Goal: Task Accomplishment & Management: Manage account settings

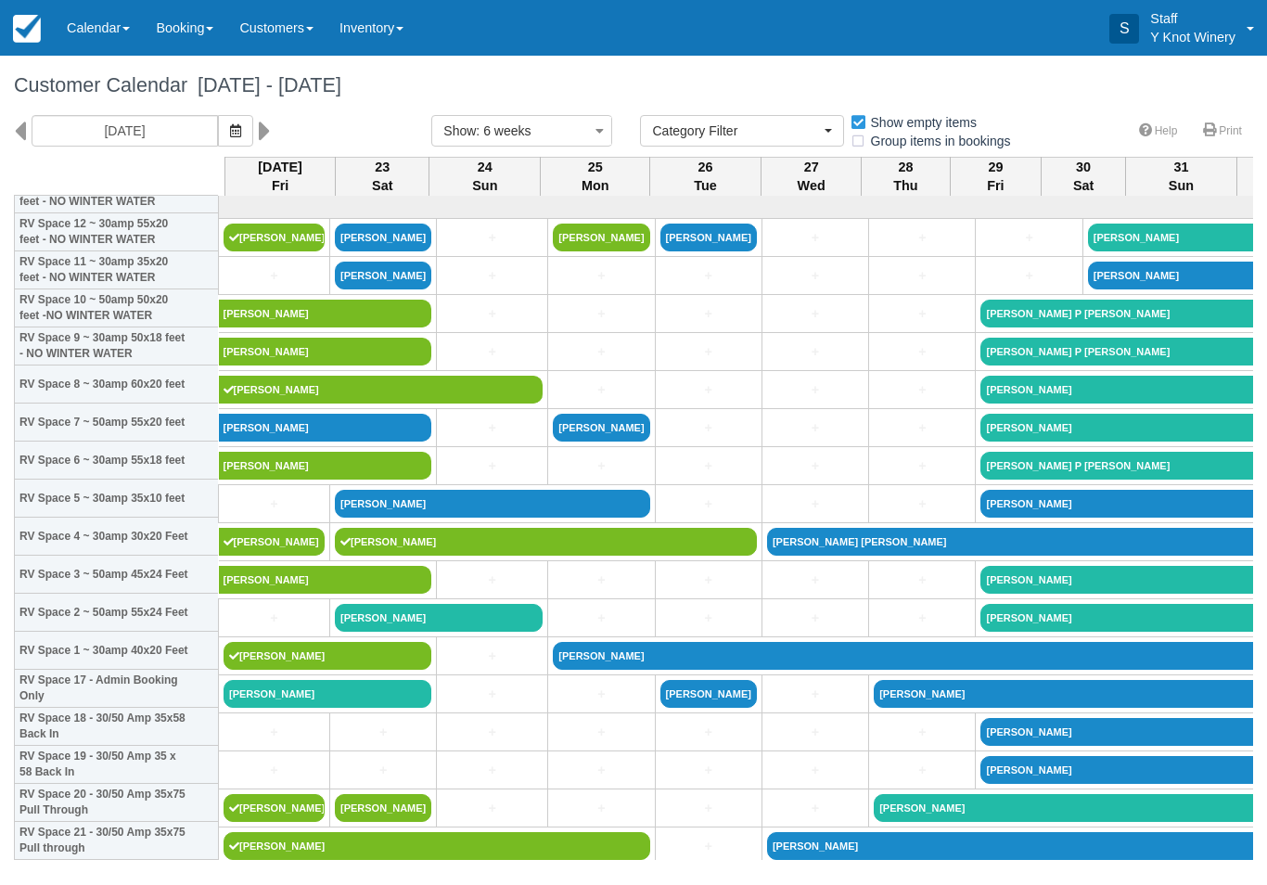
select select
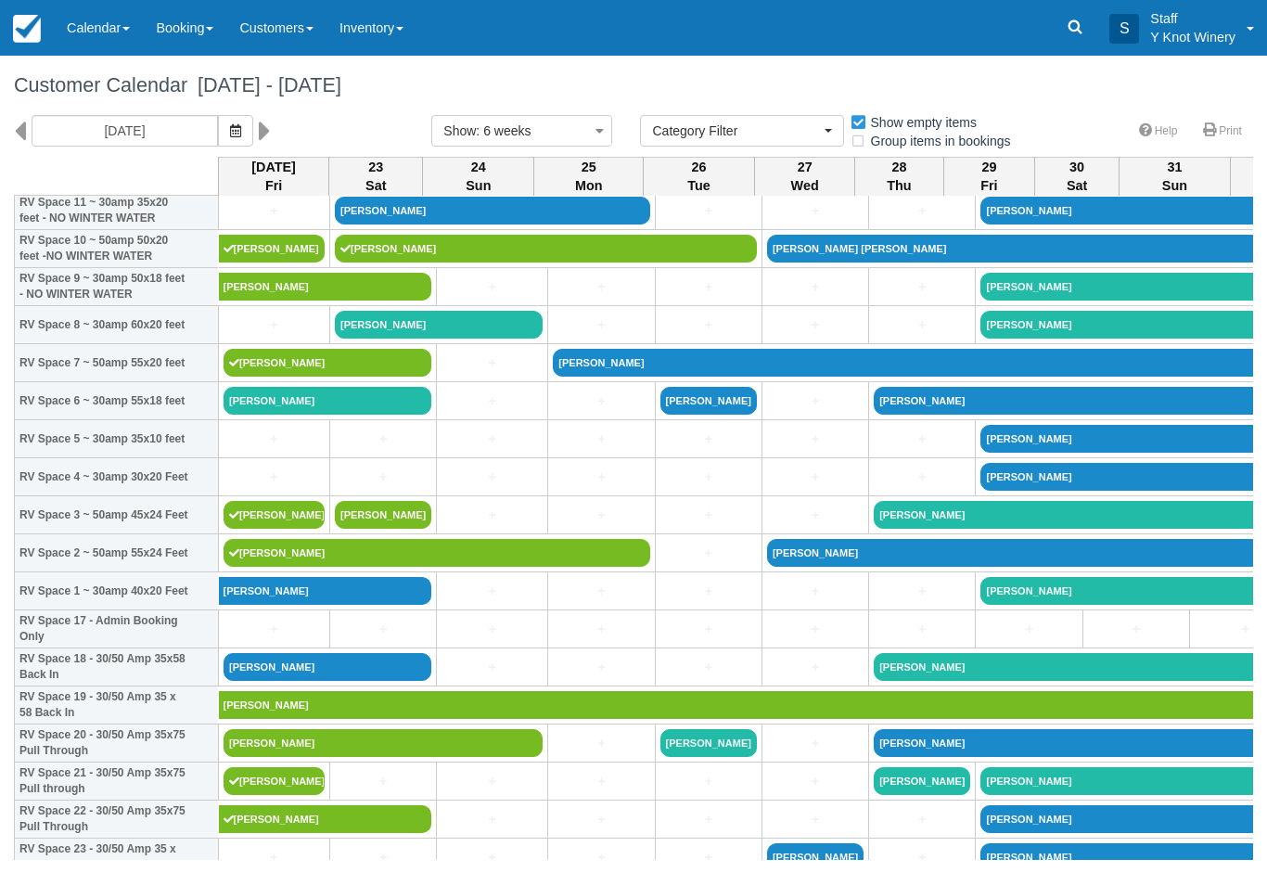
scroll to position [293, 0]
click at [304, 718] on link "Teri Hayzlett" at bounding box center [864, 705] width 1291 height 28
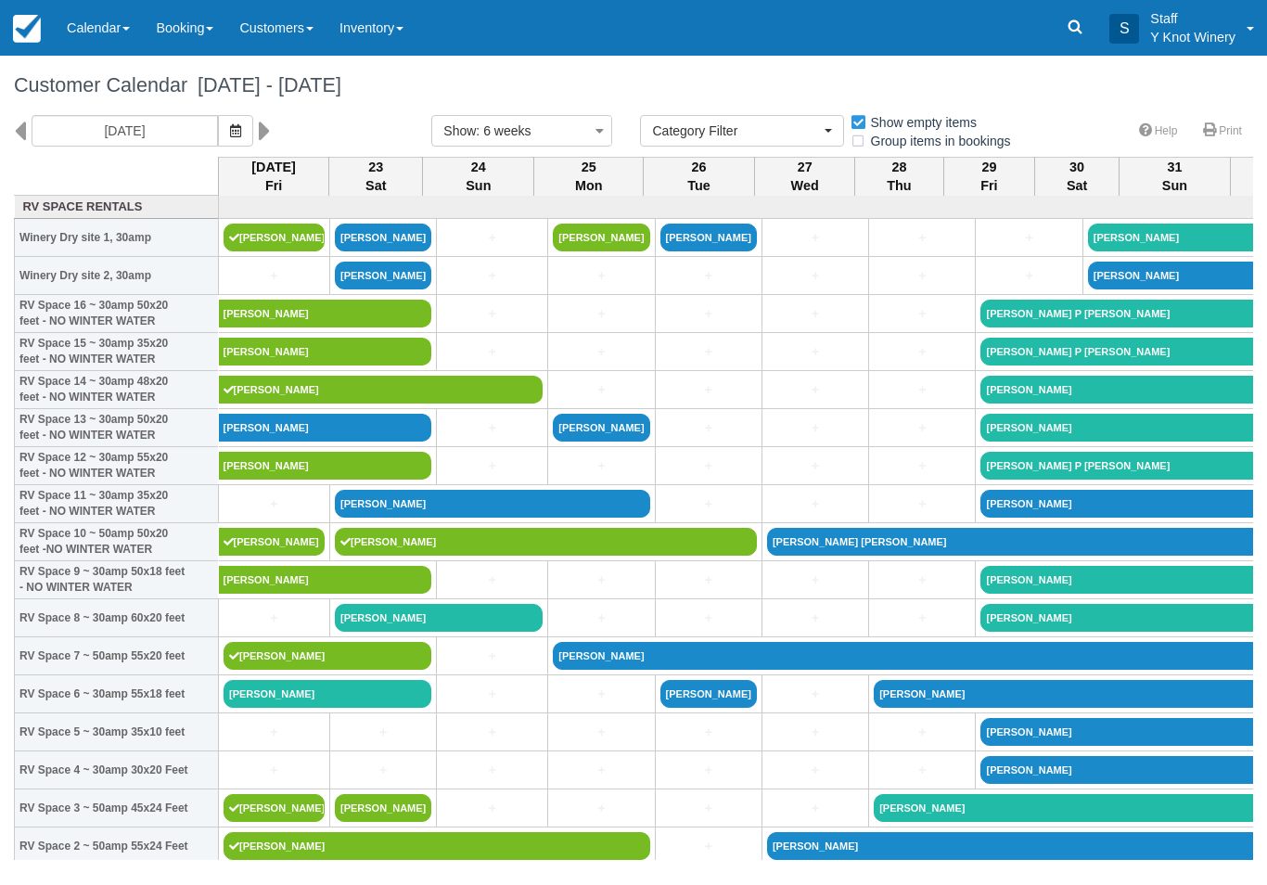
select select
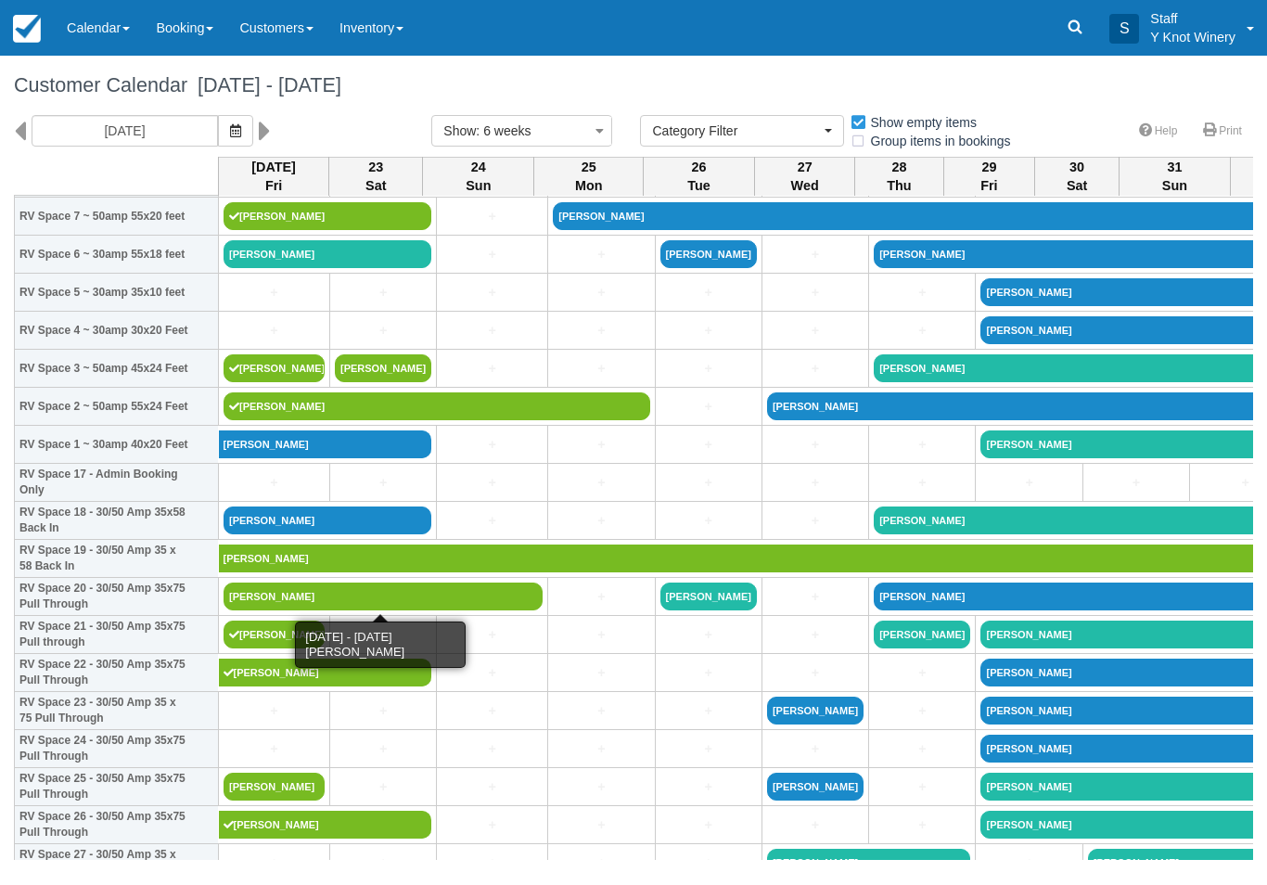
scroll to position [439, 0]
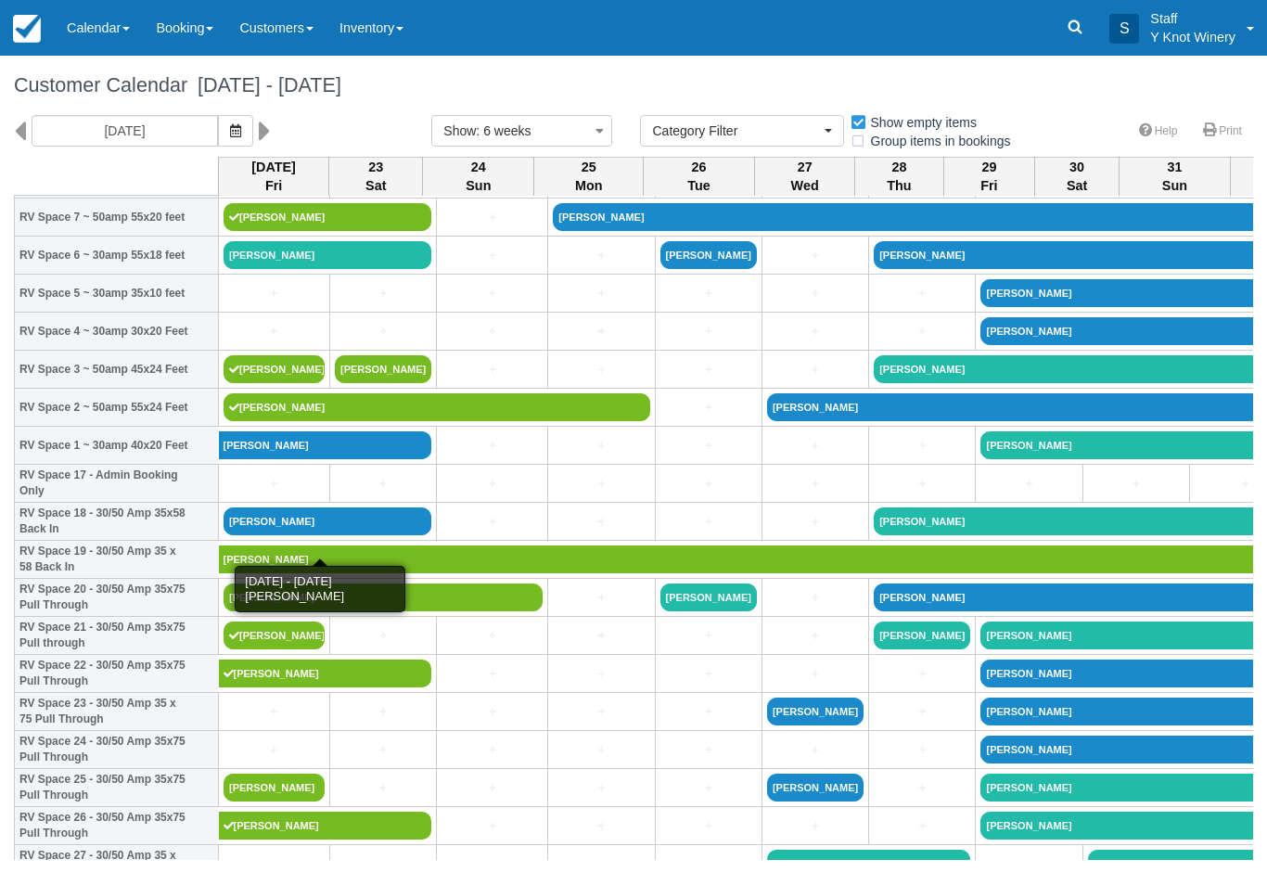
click at [275, 535] on link "[PERSON_NAME]" at bounding box center [328, 521] width 208 height 28
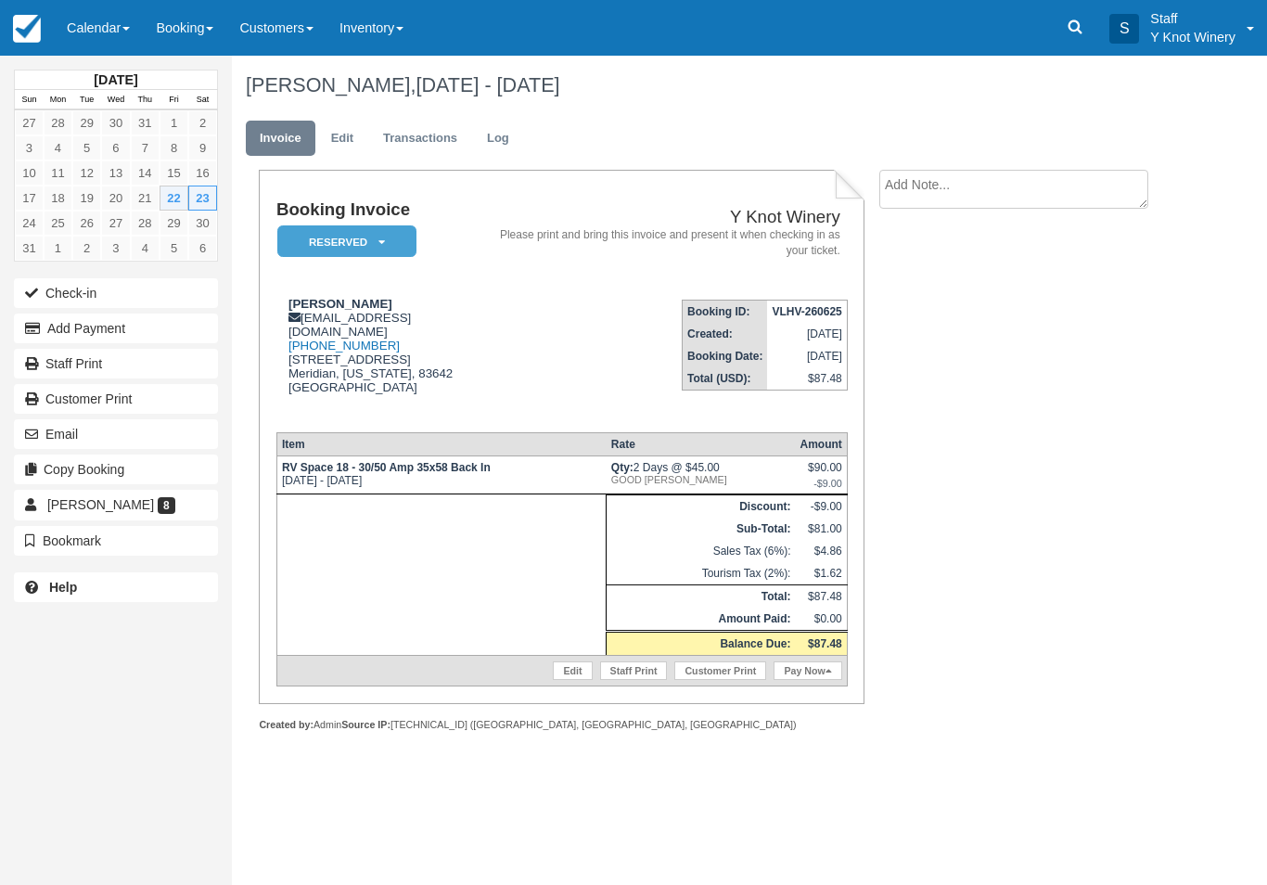
click at [83, 303] on button "Check-in" at bounding box center [116, 293] width 204 height 30
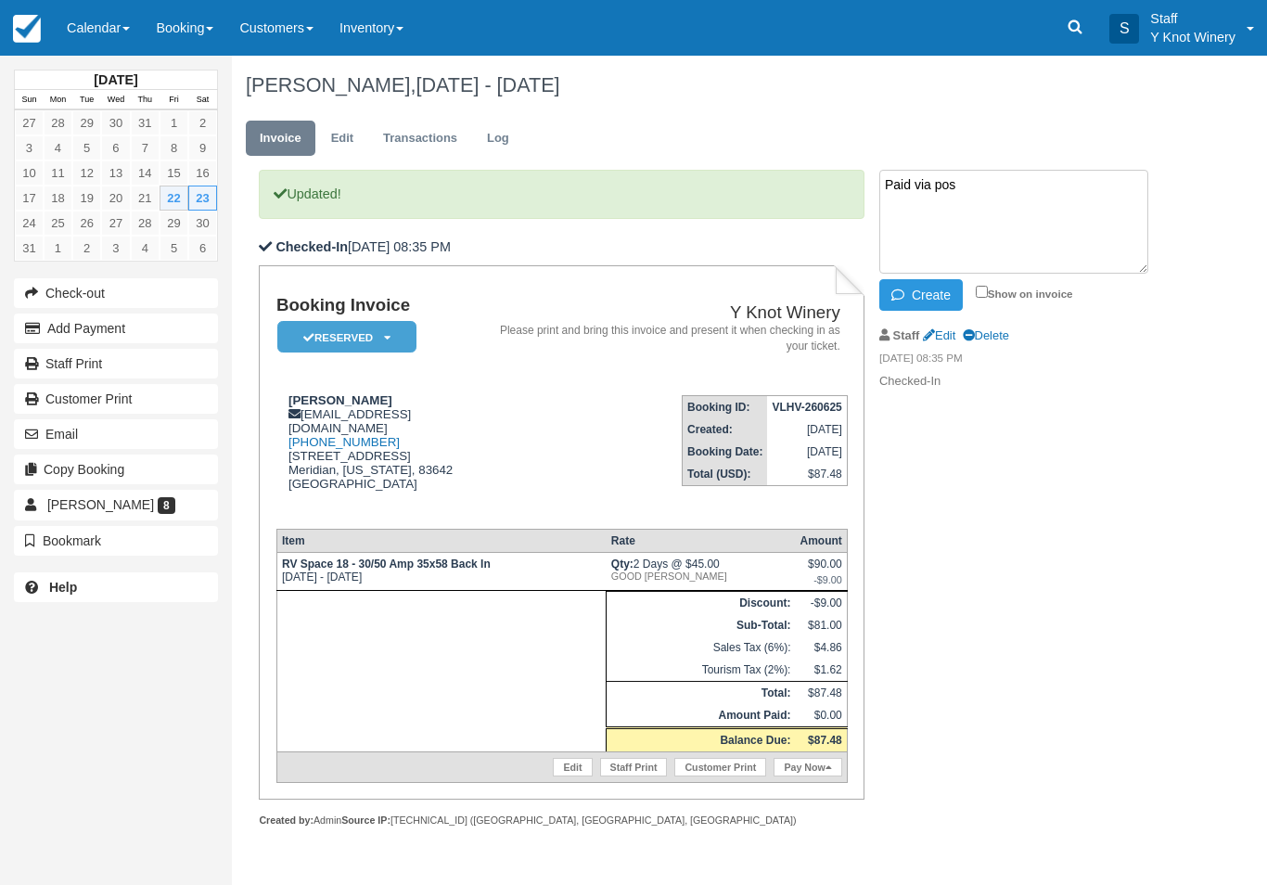
type textarea "Paid via pos"
click at [928, 288] on button "Create" at bounding box center [920, 295] width 83 height 32
click at [107, 28] on link "Calendar" at bounding box center [98, 28] width 89 height 56
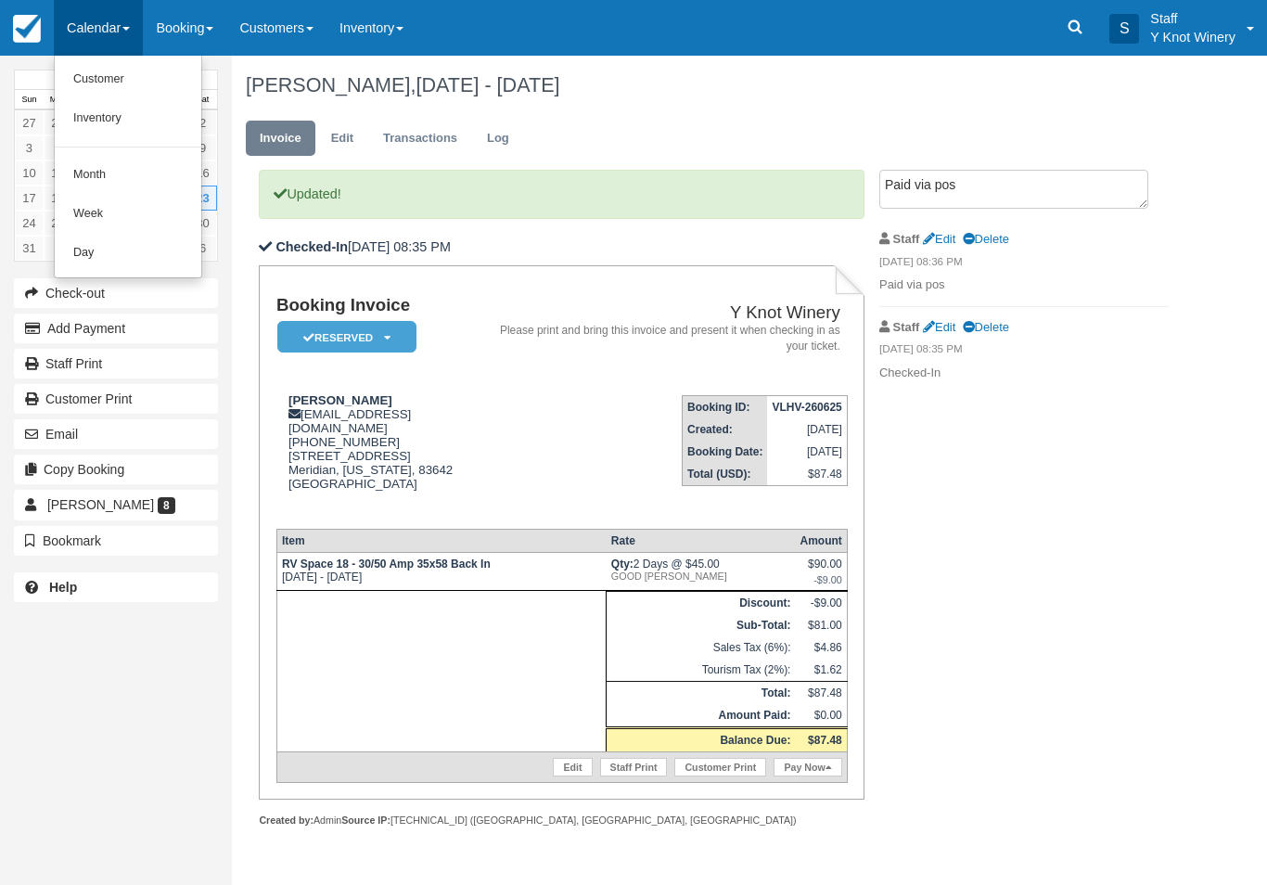
click at [131, 78] on link "Customer" at bounding box center [128, 79] width 147 height 39
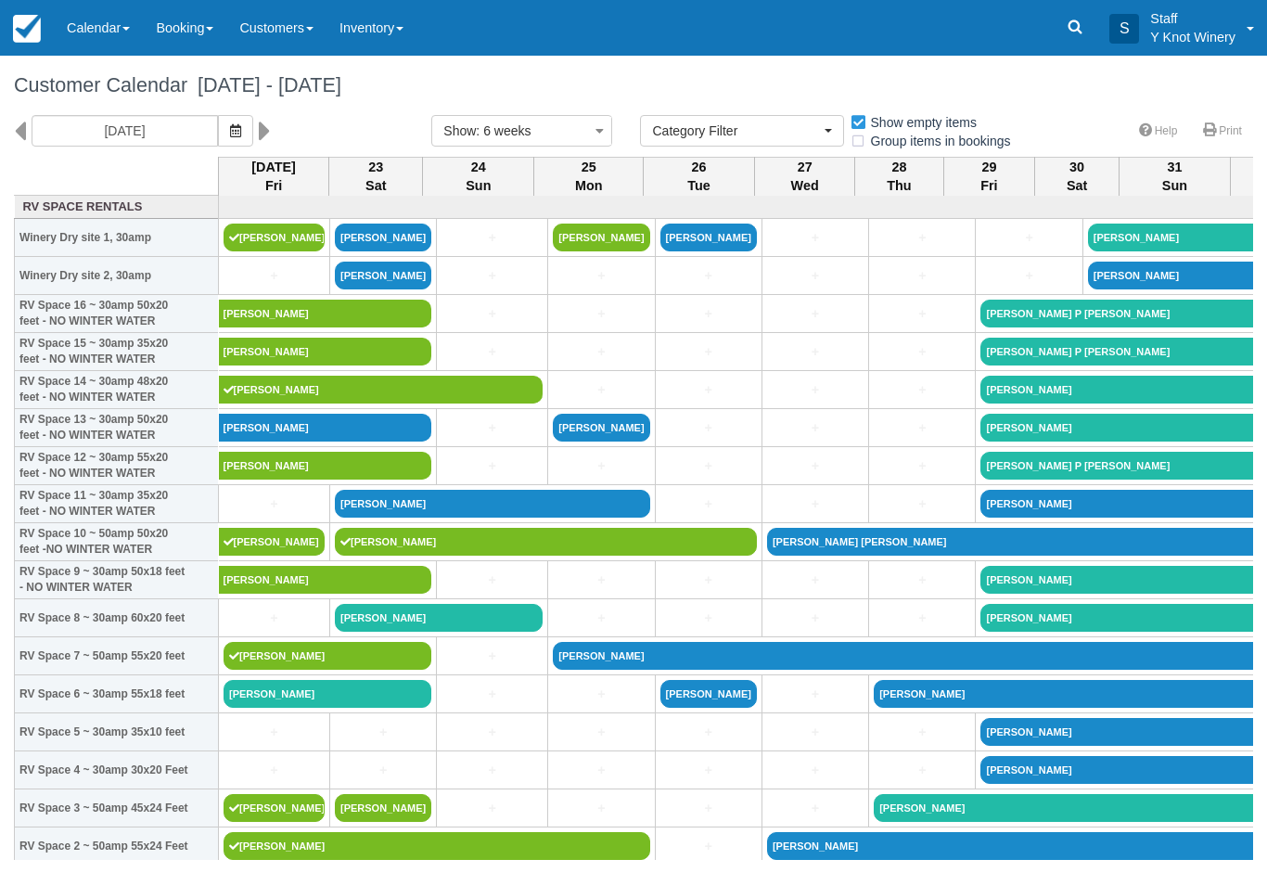
select select
click at [332, 708] on link "[PERSON_NAME]" at bounding box center [328, 694] width 208 height 28
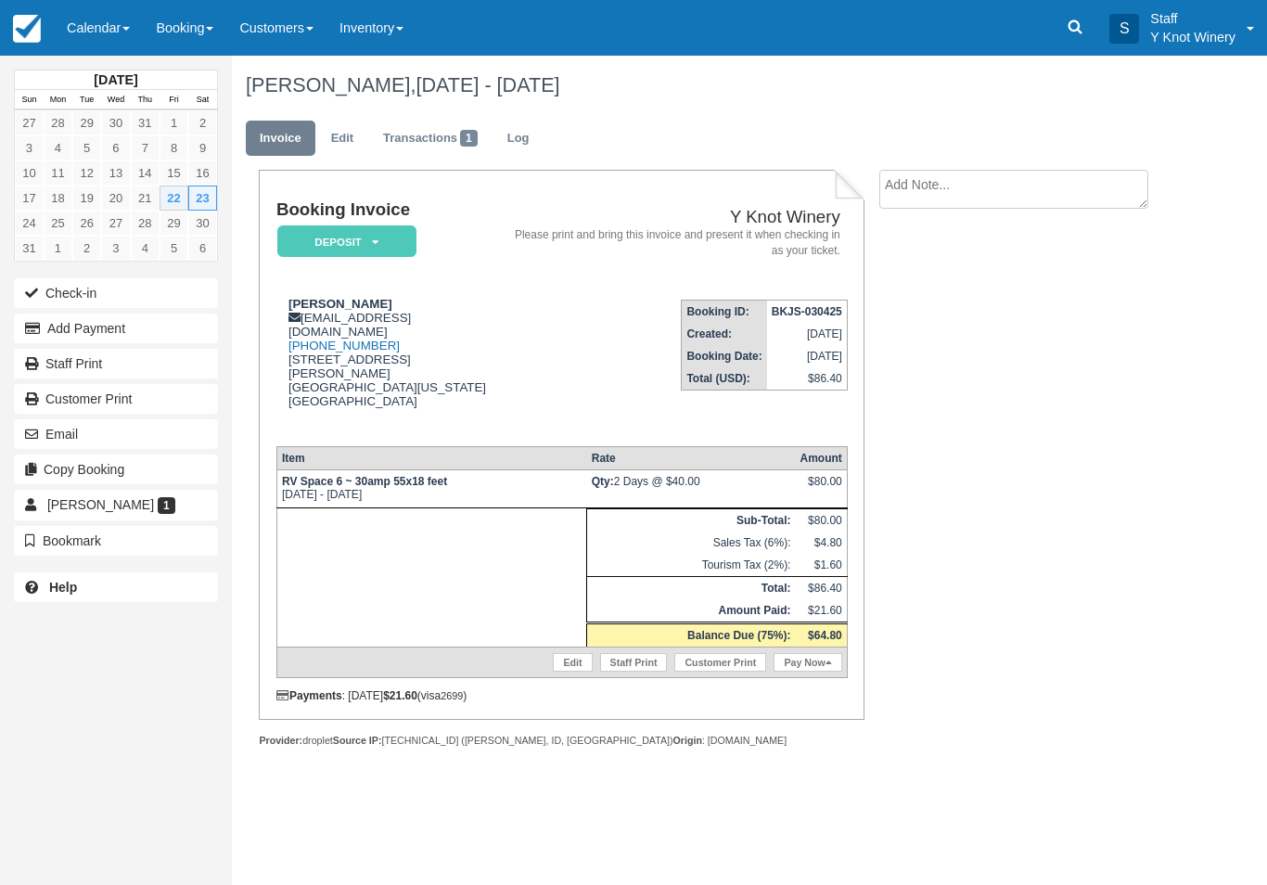
click at [806, 672] on link "Pay Now" at bounding box center [808, 662] width 68 height 19
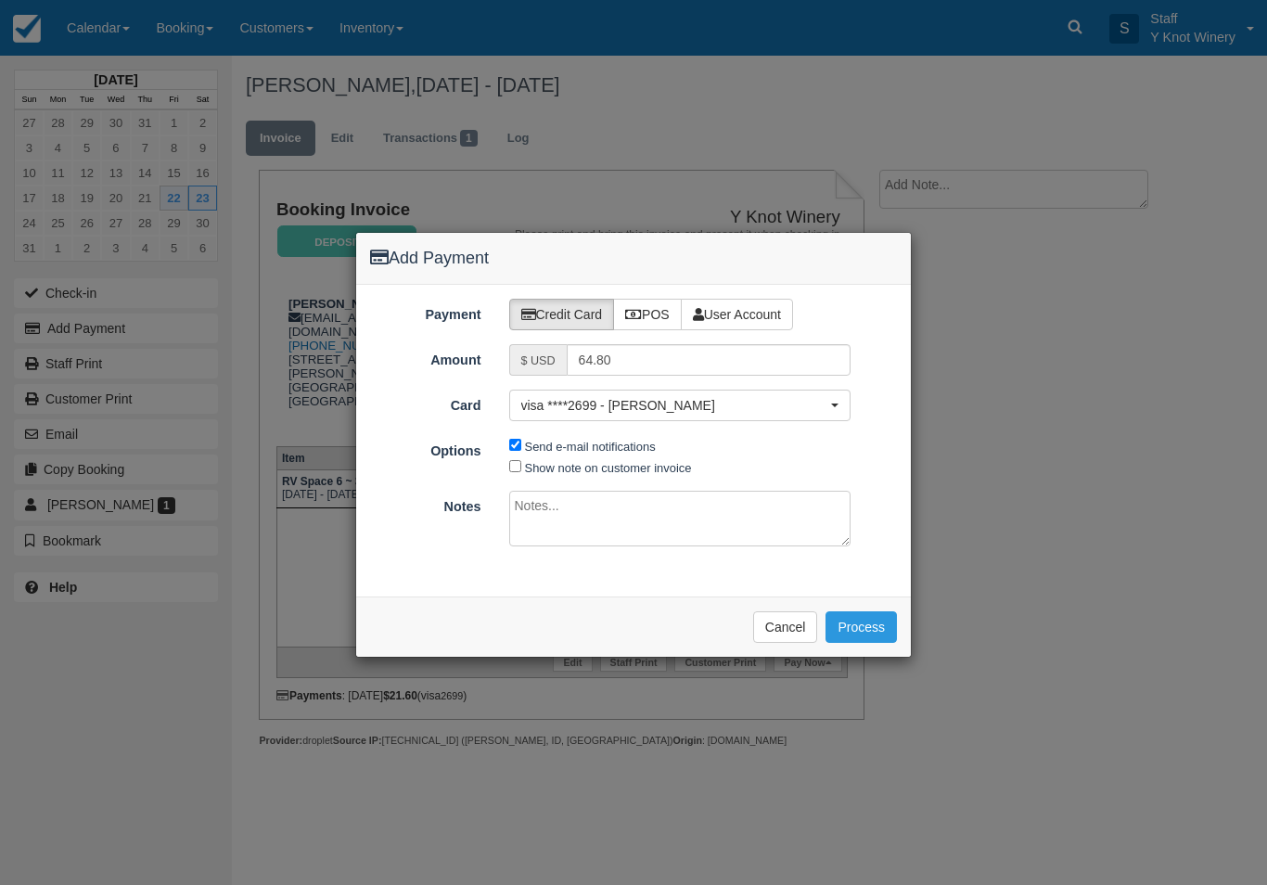
click at [869, 615] on button "Process" at bounding box center [861, 627] width 71 height 32
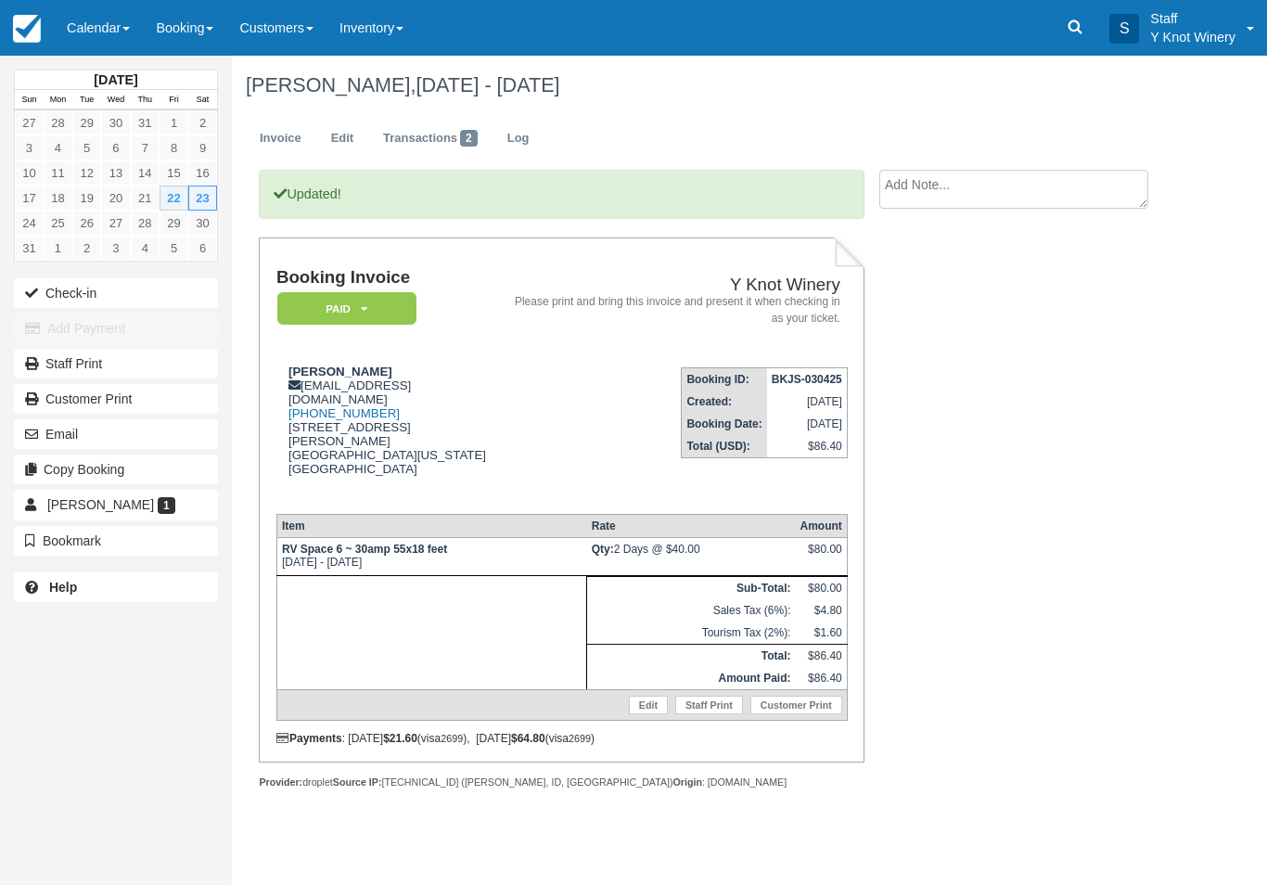
click at [66, 285] on button "Check-in" at bounding box center [116, 293] width 204 height 30
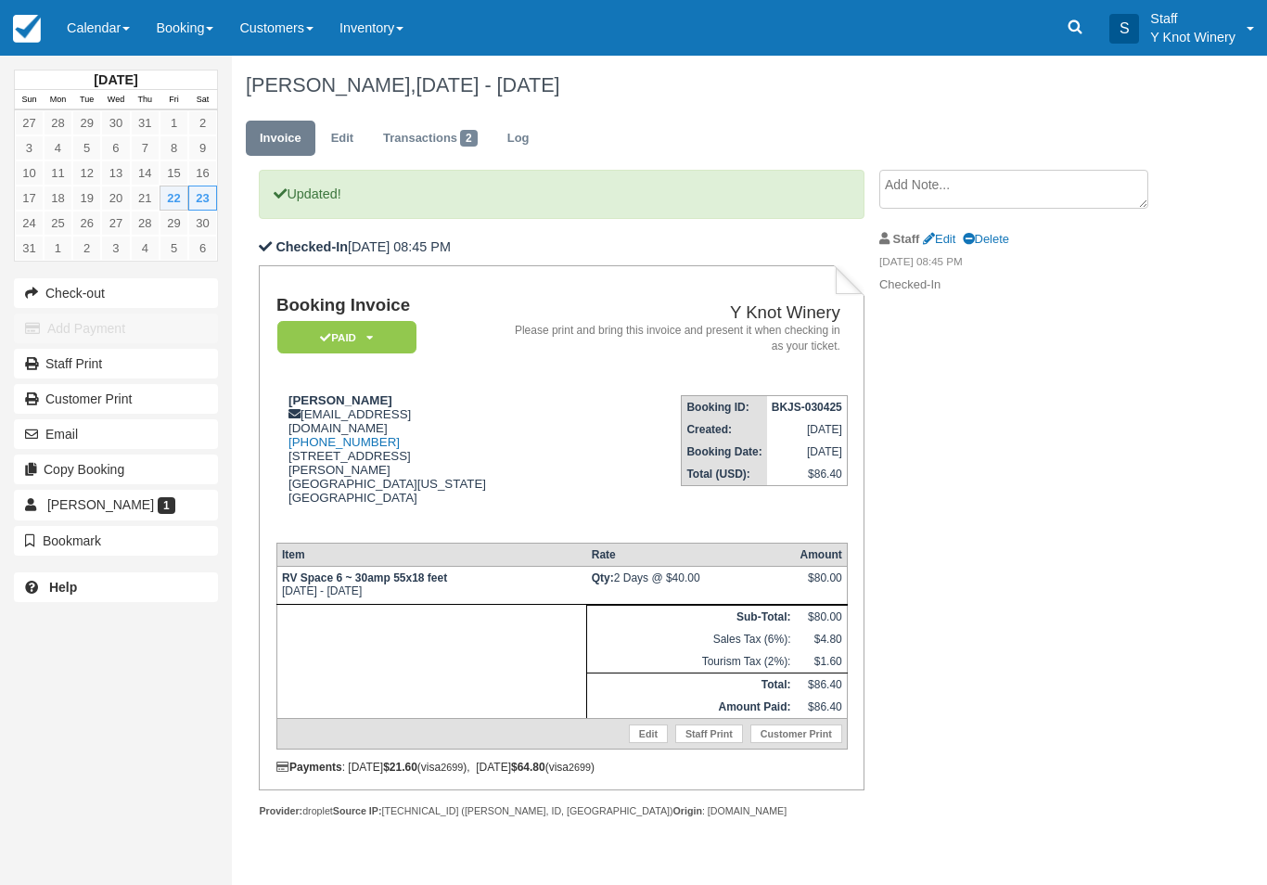
click at [106, 28] on link "Calendar" at bounding box center [98, 28] width 89 height 56
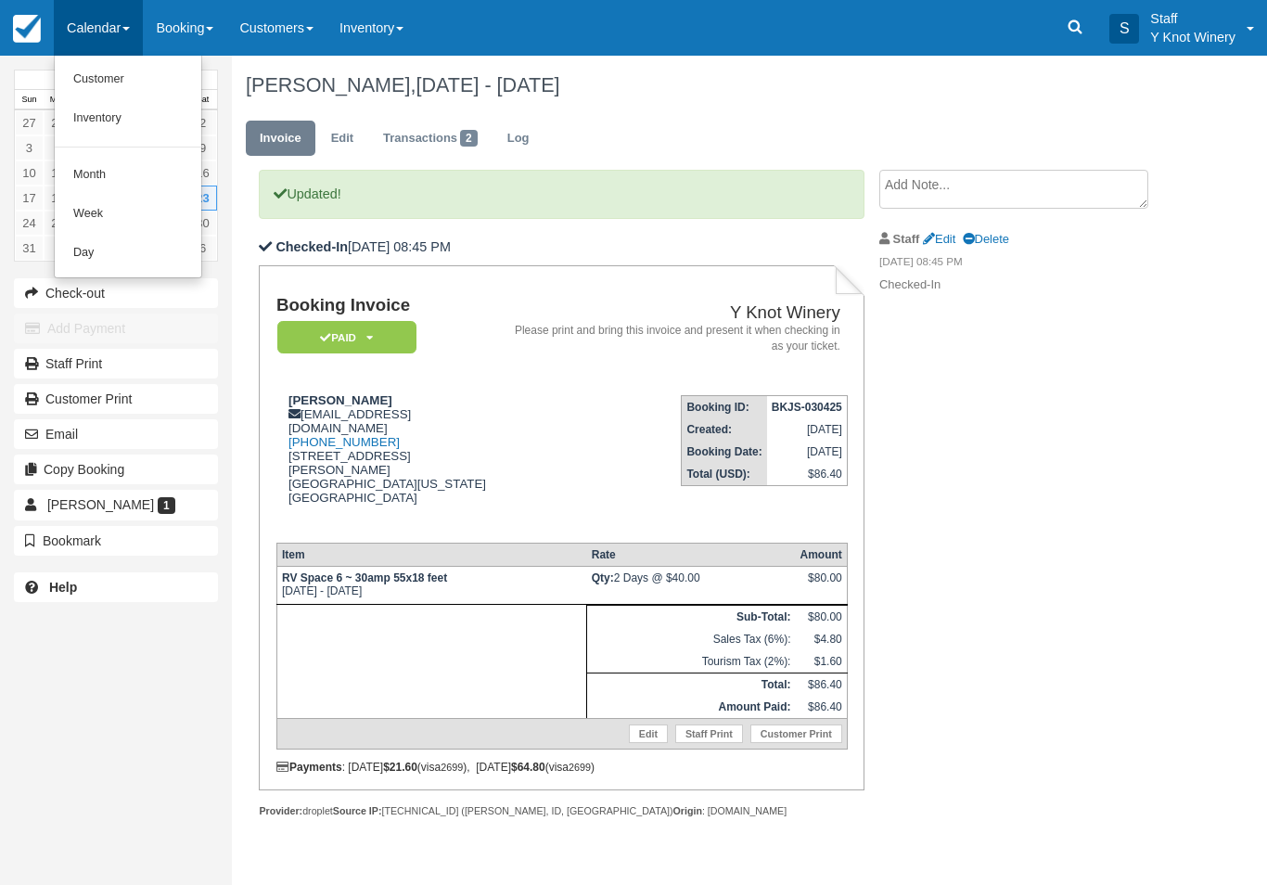
click at [117, 71] on link "Customer" at bounding box center [128, 79] width 147 height 39
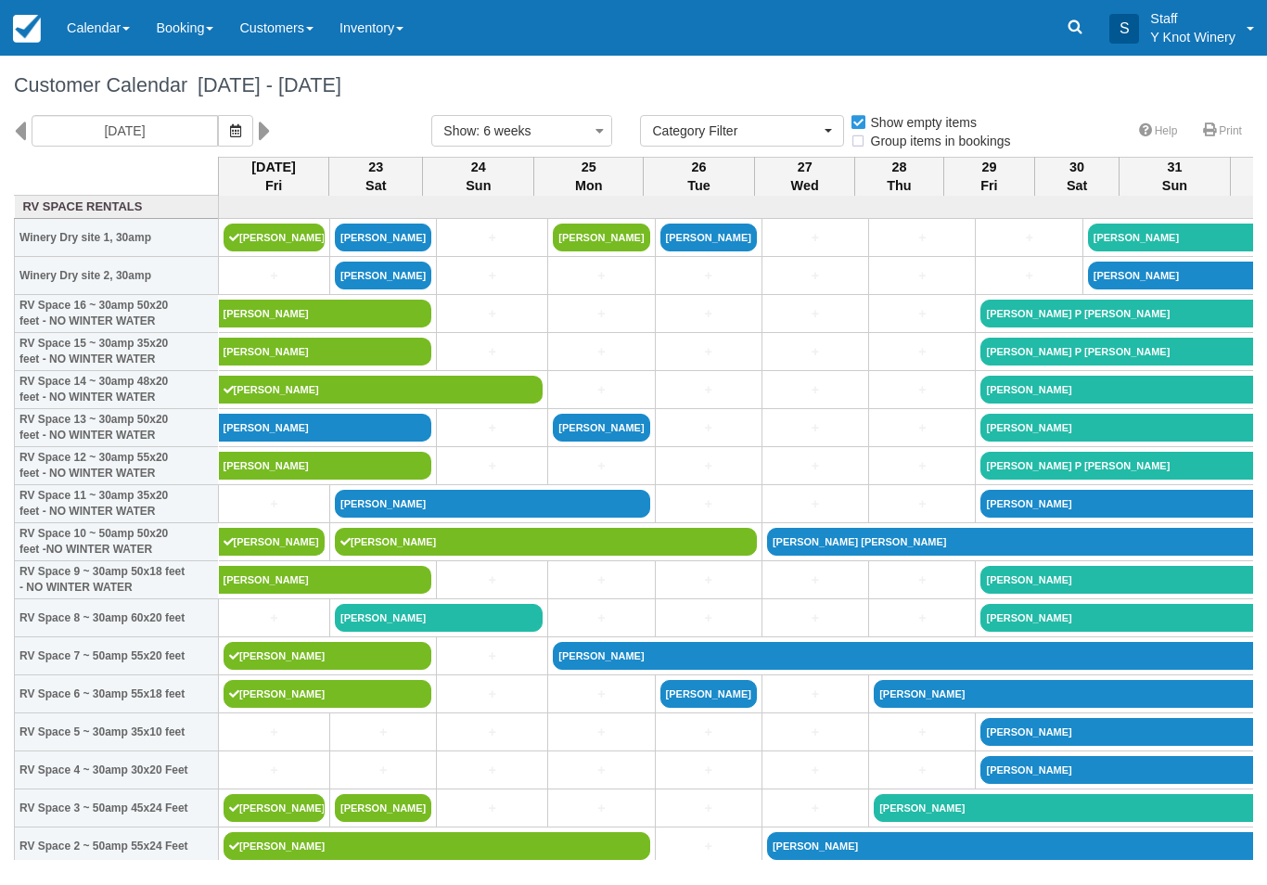
select select
